Goal: Information Seeking & Learning: Learn about a topic

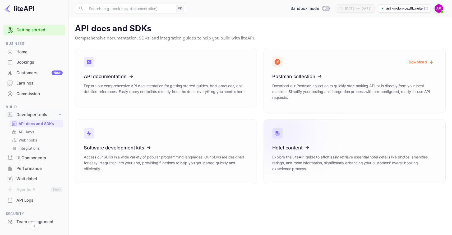
click at [298, 155] on icon at bounding box center [305, 146] width 82 height 54
click at [25, 177] on div "Whitelabel" at bounding box center [39, 179] width 46 height 6
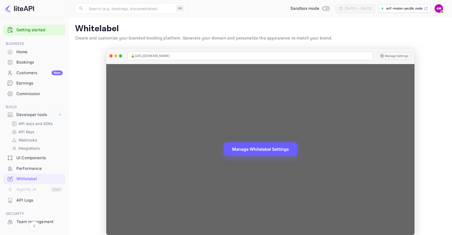
click at [268, 151] on button "Manage Whitelabel Settings" at bounding box center [261, 149] width 74 height 14
click at [385, 55] on button "Manage Settings" at bounding box center [394, 55] width 34 height 7
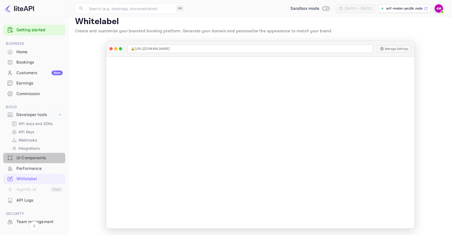
click at [35, 157] on div "UI Components" at bounding box center [39, 158] width 46 height 6
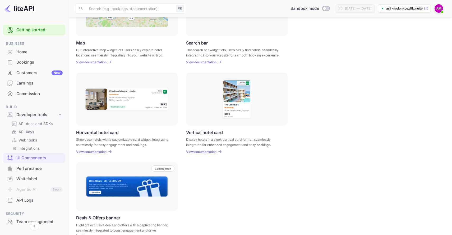
scroll to position [122, 0]
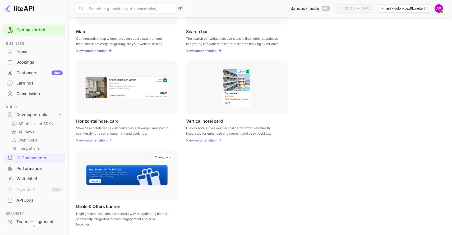
click at [24, 169] on div "Performance" at bounding box center [39, 168] width 46 height 6
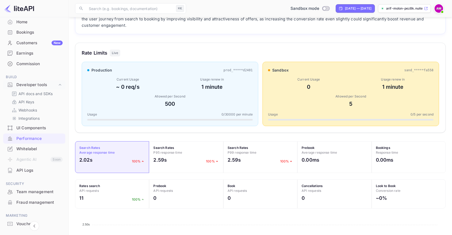
scroll to position [53, 0]
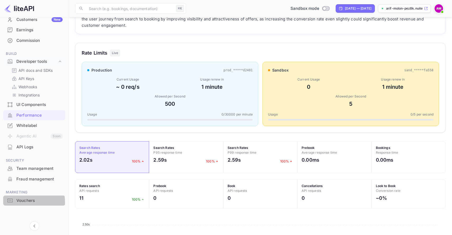
click at [20, 202] on div "Vouchers" at bounding box center [39, 200] width 46 height 6
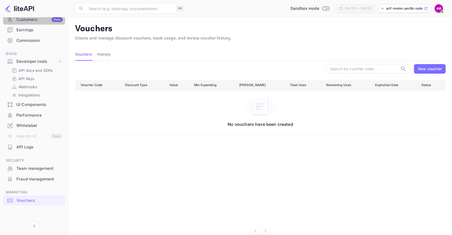
click at [26, 21] on div "Customers New" at bounding box center [39, 20] width 46 height 6
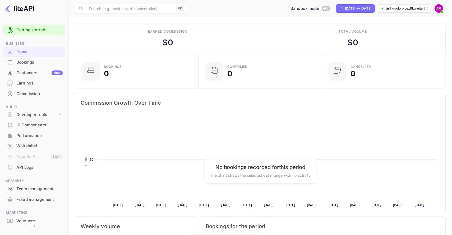
scroll to position [86, 120]
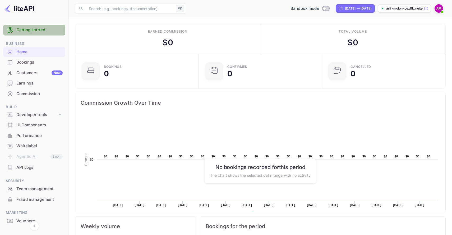
click at [35, 30] on link "Getting started" at bounding box center [39, 30] width 46 height 6
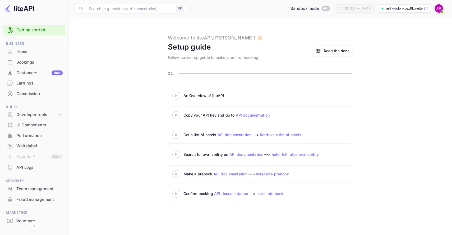
click at [175, 95] on 3 at bounding box center [176, 95] width 2 height 2
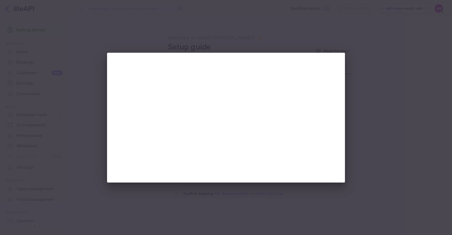
click at [397, 104] on div at bounding box center [226, 117] width 452 height 235
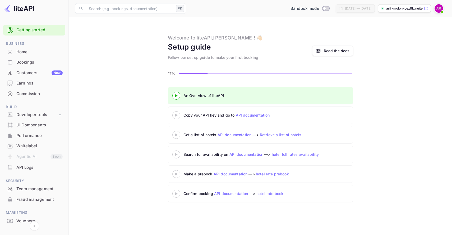
click at [177, 114] on icon at bounding box center [176, 115] width 19 height 3
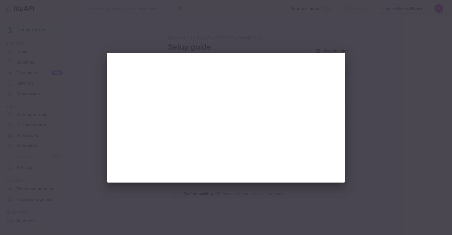
click at [371, 112] on div at bounding box center [226, 117] width 452 height 235
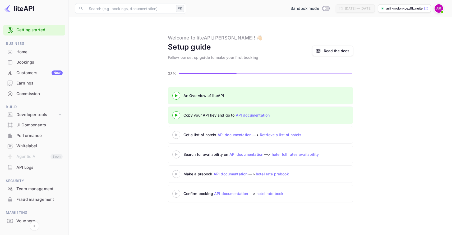
click at [231, 135] on link "API documentation" at bounding box center [235, 134] width 34 height 4
click at [281, 135] on link "Retrieve a list of hotels" at bounding box center [281, 134] width 42 height 4
click at [177, 132] on div at bounding box center [176, 134] width 19 height 7
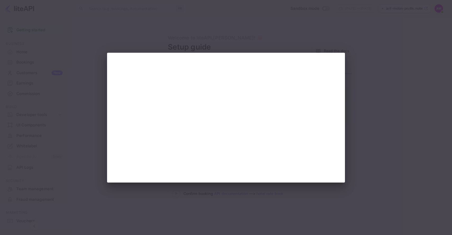
click at [394, 68] on div at bounding box center [226, 117] width 452 height 235
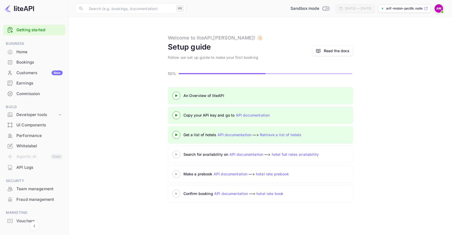
click at [176, 154] on 3 at bounding box center [176, 154] width 2 height 2
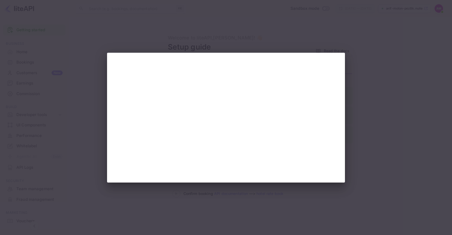
click at [402, 79] on div at bounding box center [226, 117] width 452 height 235
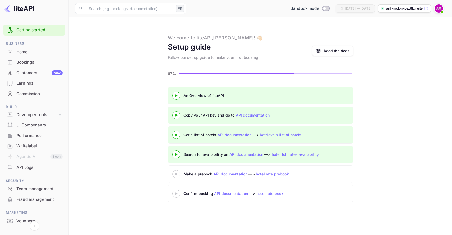
click at [177, 173] on 3 at bounding box center [176, 173] width 2 height 2
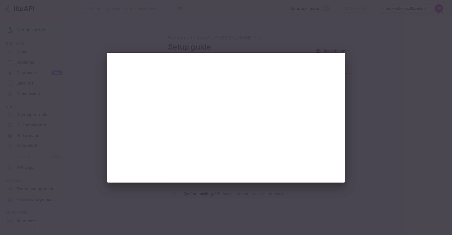
click at [392, 37] on div at bounding box center [226, 117] width 452 height 235
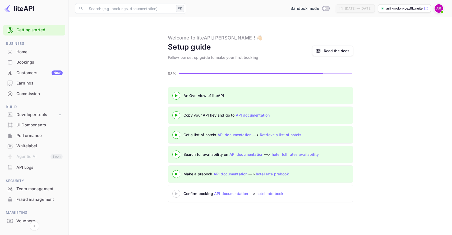
click at [177, 193] on icon at bounding box center [176, 193] width 19 height 3
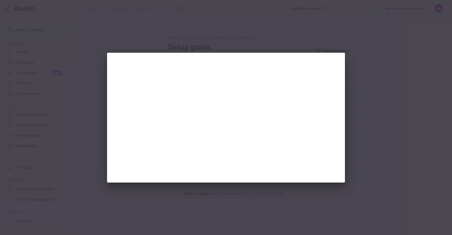
click at [370, 88] on div at bounding box center [226, 117] width 452 height 235
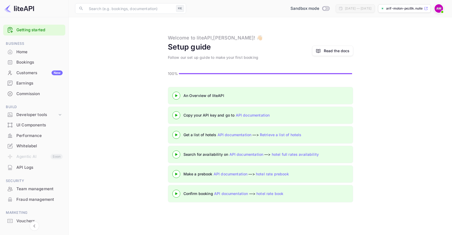
click at [334, 50] on div "Read the docs" at bounding box center [337, 51] width 26 height 6
click at [37, 73] on div "Customers New" at bounding box center [39, 73] width 46 height 6
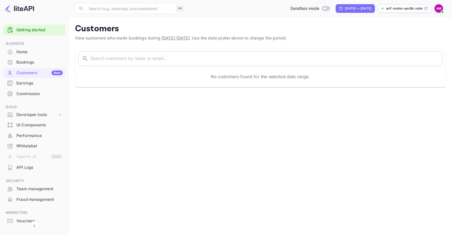
click at [24, 52] on div "Home" at bounding box center [39, 52] width 46 height 6
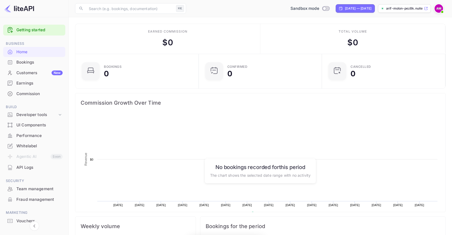
scroll to position [86, 120]
click at [26, 62] on div "Bookings" at bounding box center [39, 62] width 46 height 6
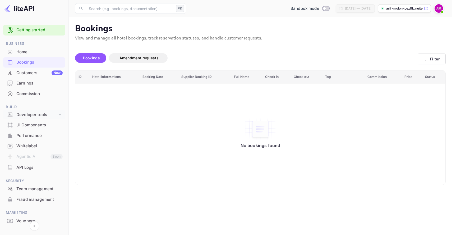
click at [34, 113] on div "Developer tools" at bounding box center [36, 115] width 41 height 6
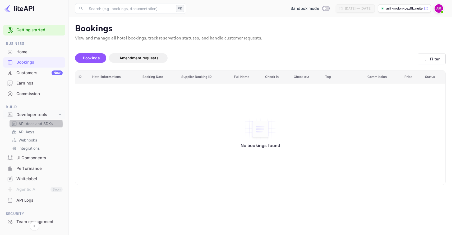
click at [31, 124] on p "API docs and SDKs" at bounding box center [36, 124] width 34 height 6
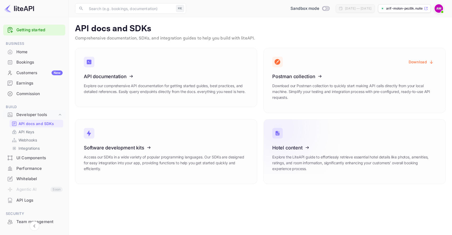
click at [304, 156] on icon at bounding box center [305, 146] width 82 height 54
